Goal: Task Accomplishment & Management: Use online tool/utility

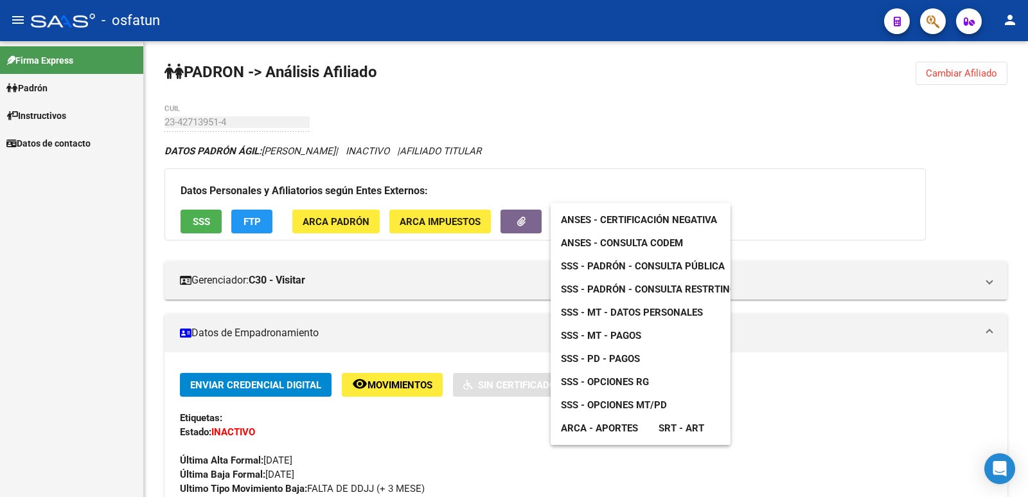
scroll to position [30, 0]
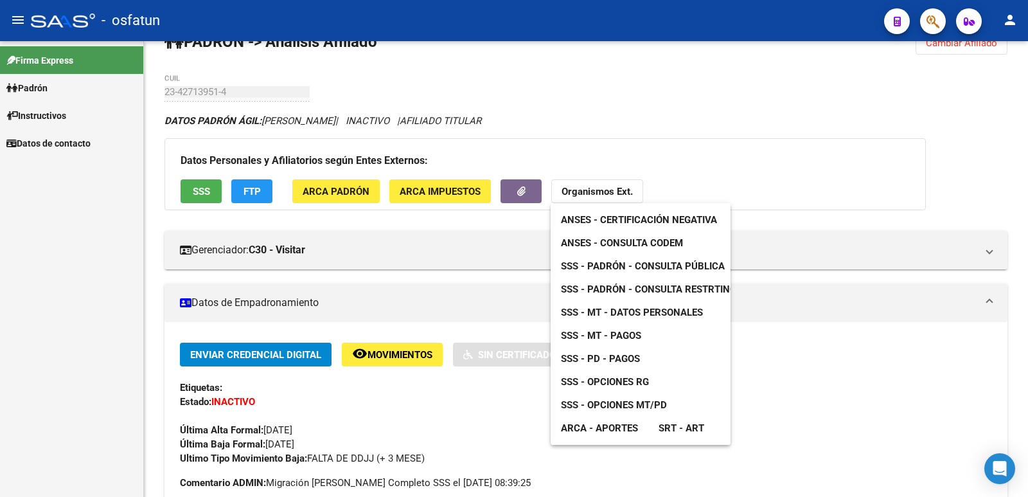
click at [448, 183] on div at bounding box center [514, 248] width 1028 height 497
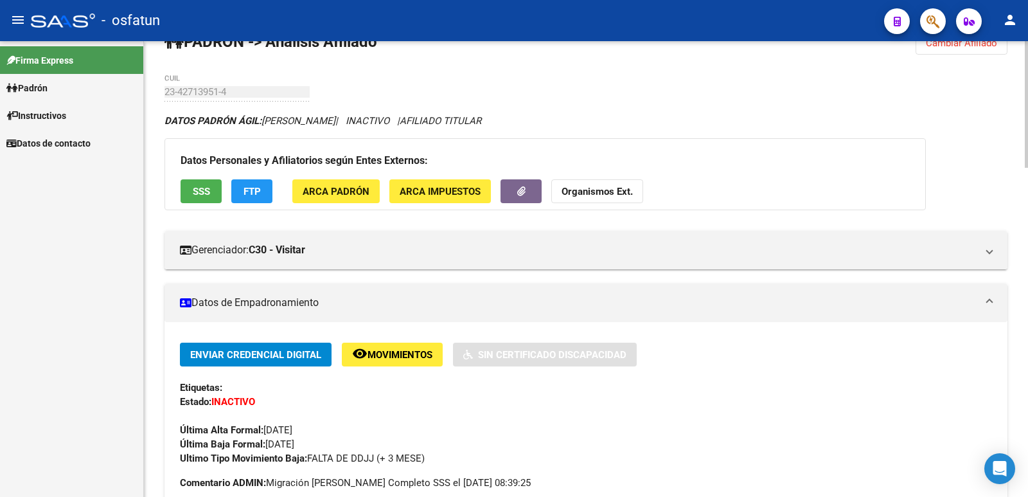
scroll to position [0, 0]
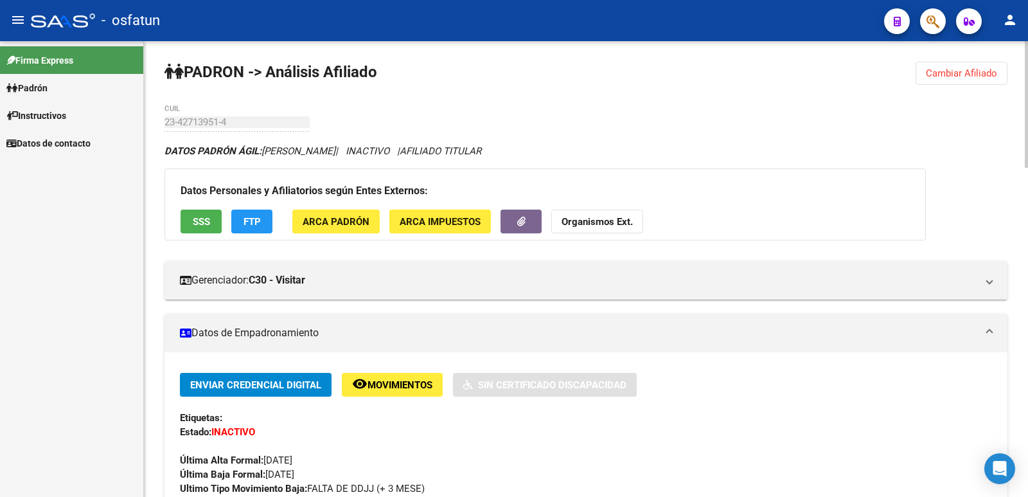
click at [364, 225] on span "ARCA Padrón" at bounding box center [336, 222] width 67 height 12
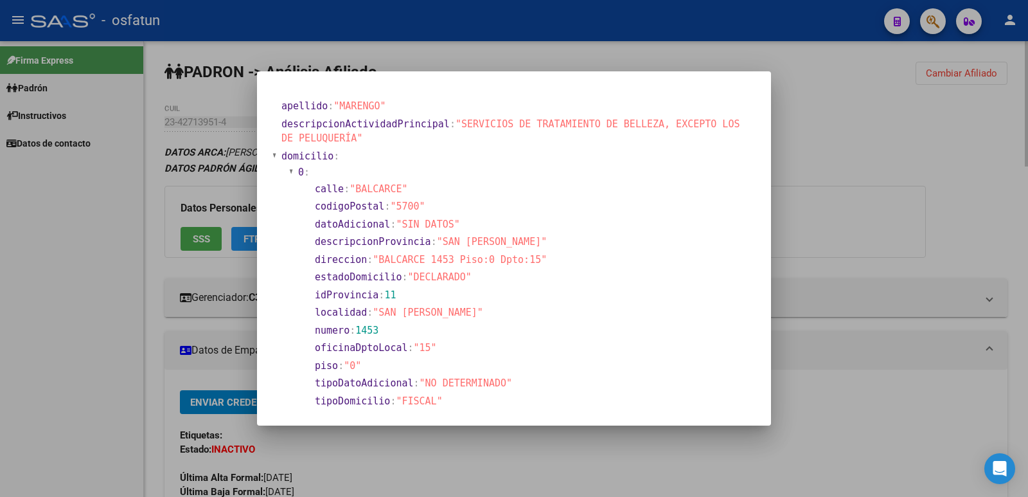
click at [855, 128] on div at bounding box center [514, 248] width 1028 height 497
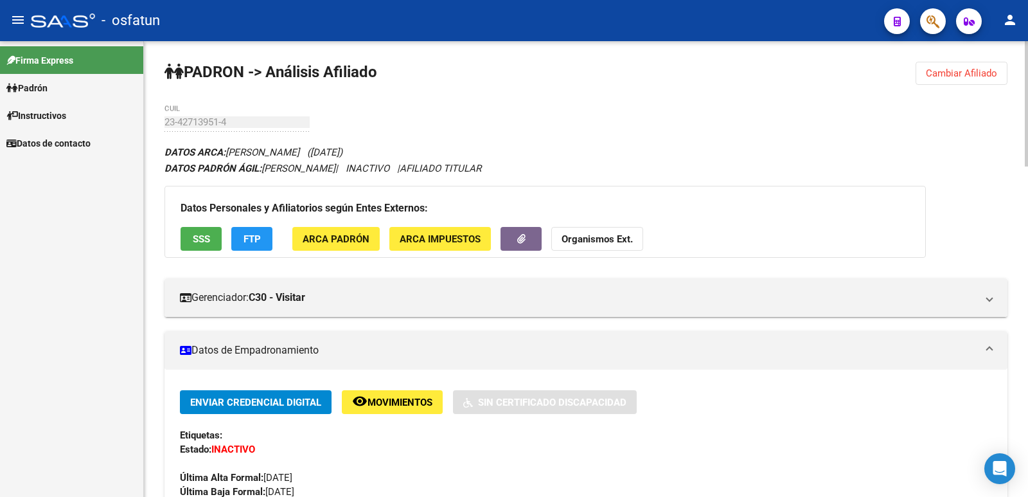
click at [613, 231] on button "Organismos Ext." at bounding box center [597, 239] width 92 height 24
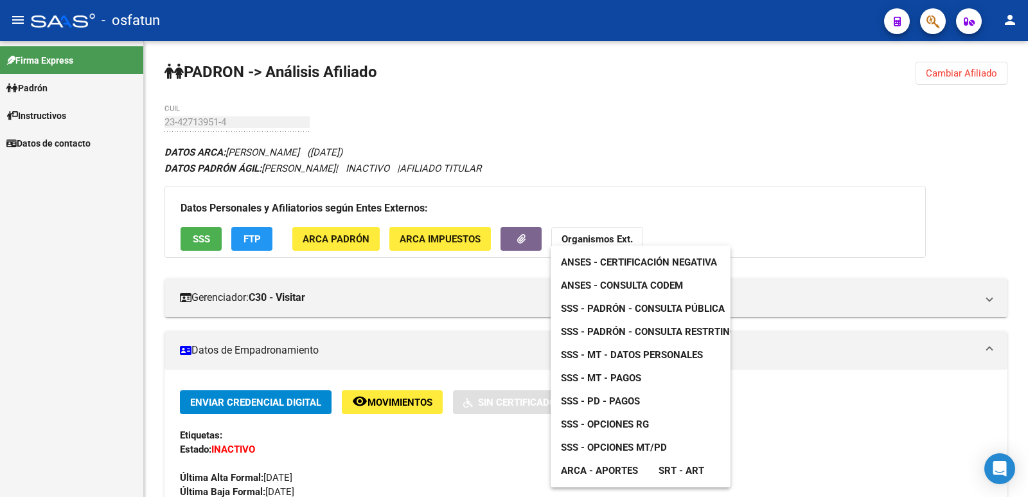
click at [945, 76] on div at bounding box center [514, 248] width 1028 height 497
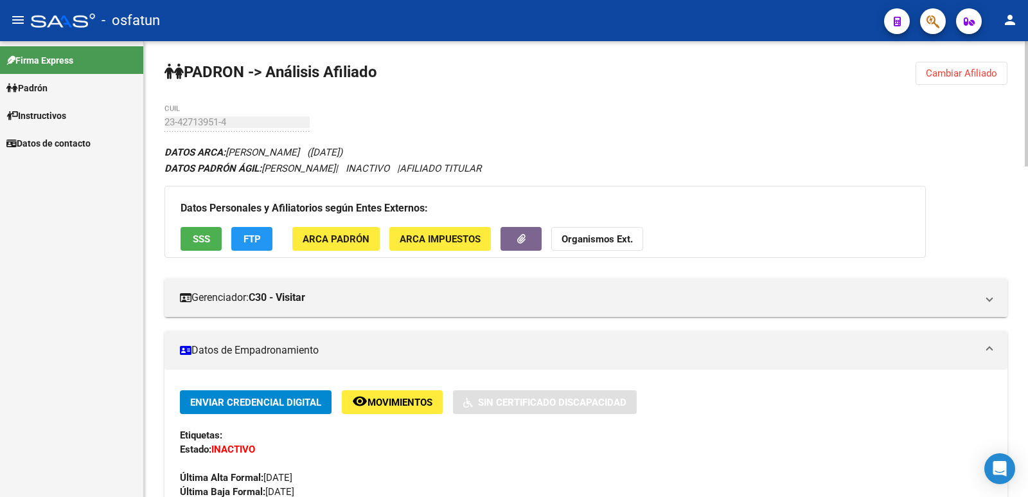
click at [947, 71] on span "Cambiar Afiliado" at bounding box center [961, 73] width 71 height 12
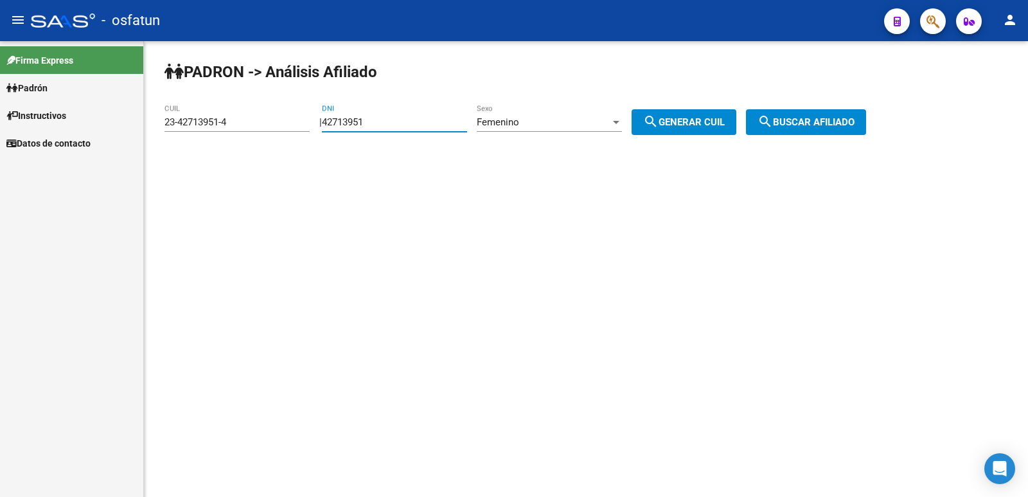
drag, startPoint x: 450, startPoint y: 127, endPoint x: 292, endPoint y: 131, distance: 157.5
click at [292, 128] on app-analisis-afiliado "[PERSON_NAME] -> Análisis Afiliado 23-42713951-4 CUIL | 42713951 DNI Femenino S…" at bounding box center [520, 122] width 711 height 12
type input "18056596"
click at [505, 121] on span "Femenino" at bounding box center [498, 122] width 42 height 12
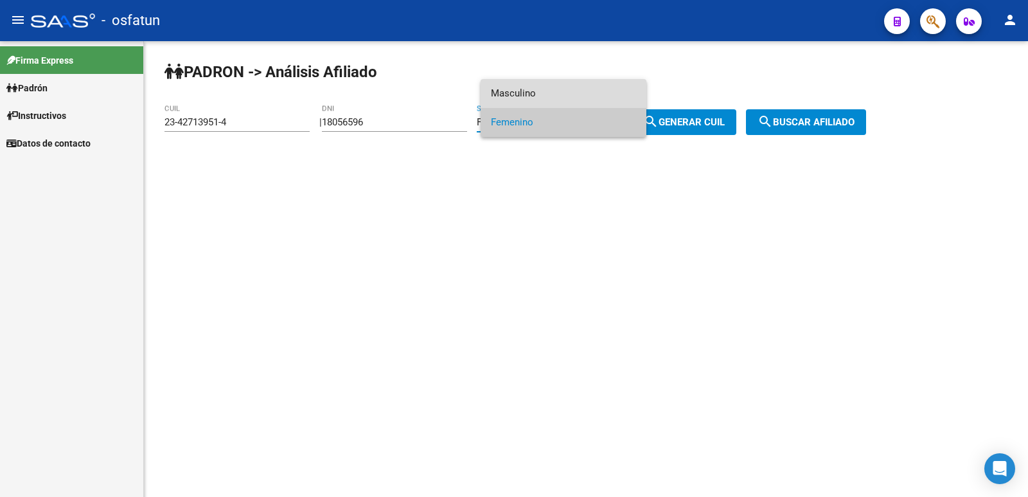
click at [533, 95] on span "Masculino" at bounding box center [563, 93] width 145 height 29
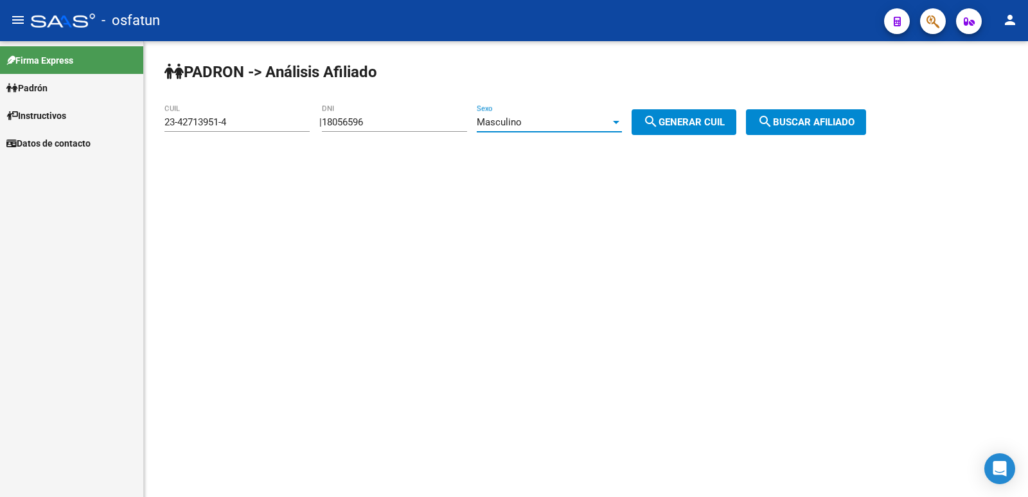
click at [682, 127] on span "search Generar CUIL" at bounding box center [684, 122] width 82 height 12
type input "20-18056596-6"
click at [696, 116] on button "search Generar CUIL" at bounding box center [684, 122] width 105 height 26
click at [849, 119] on span "search Buscar afiliado" at bounding box center [806, 122] width 97 height 12
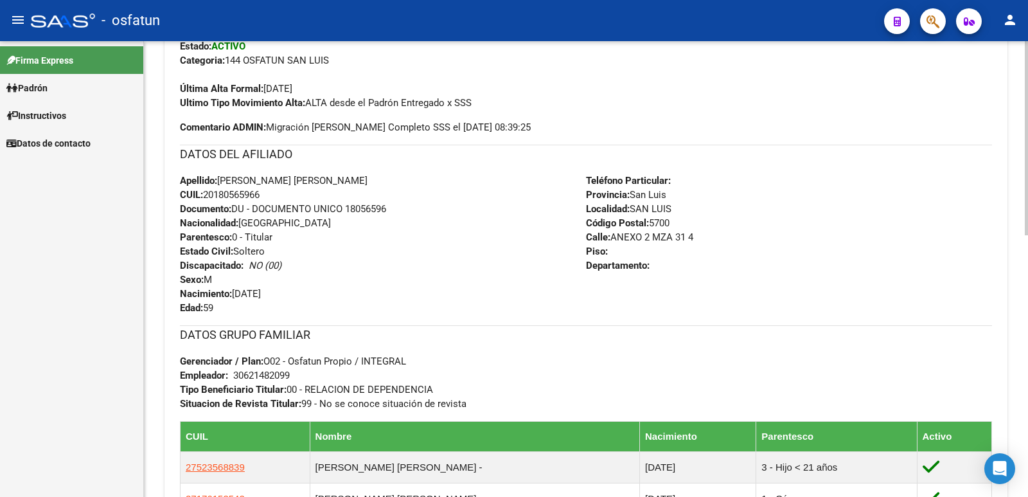
scroll to position [612, 0]
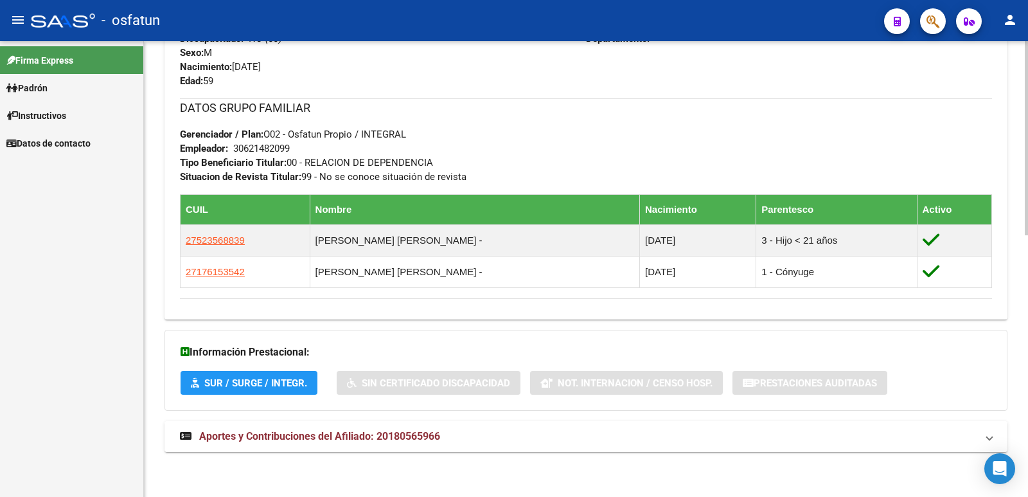
click at [417, 437] on span "Aportes y Contribuciones del Afiliado: 20180565966" at bounding box center [319, 436] width 241 height 12
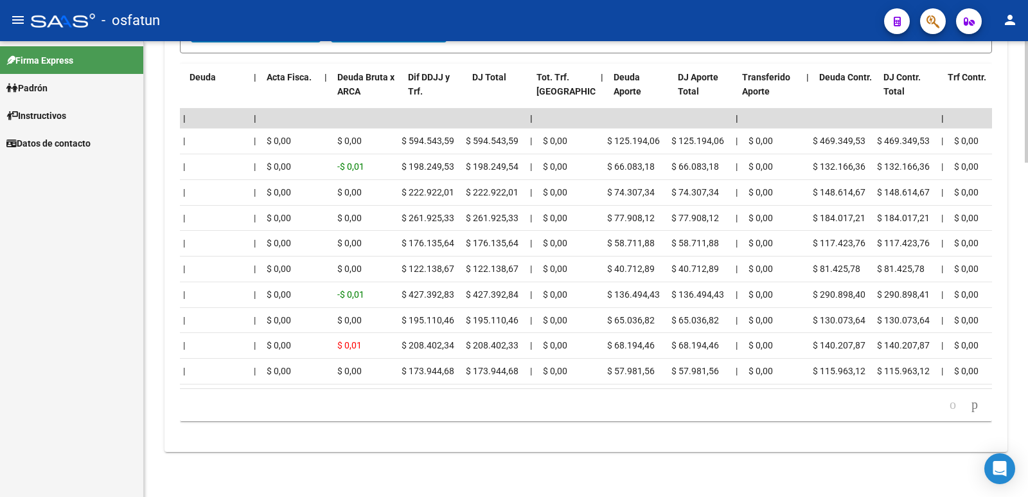
scroll to position [0, 0]
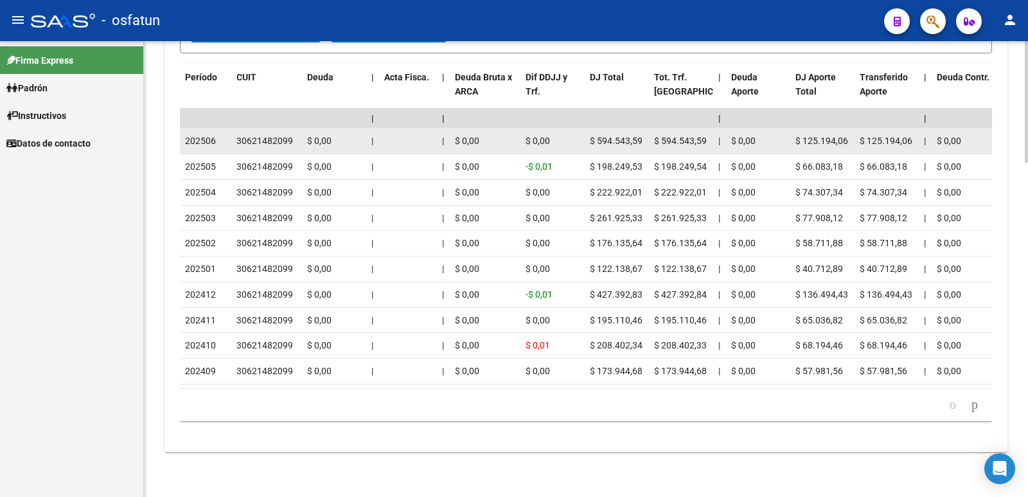
click at [220, 134] on div "202506" at bounding box center [205, 141] width 41 height 15
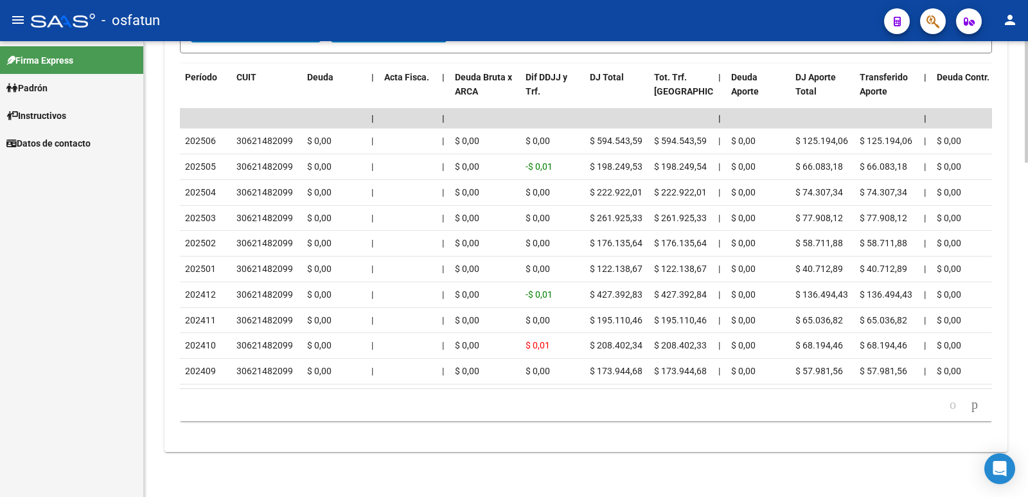
drag, startPoint x: 220, startPoint y: 129, endPoint x: 170, endPoint y: 127, distance: 50.1
click at [171, 128] on div "cloud_download Exportar CSV Devengado RG Percibido - Liquidación RG/MT/PD Perci…" at bounding box center [586, 148] width 843 height 587
